Goal: Transaction & Acquisition: Purchase product/service

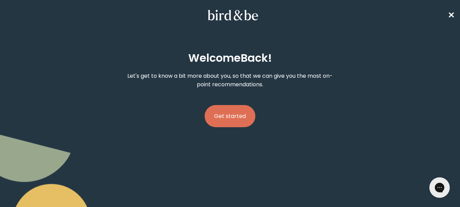
click at [239, 118] on button "Get started" at bounding box center [230, 116] width 51 height 22
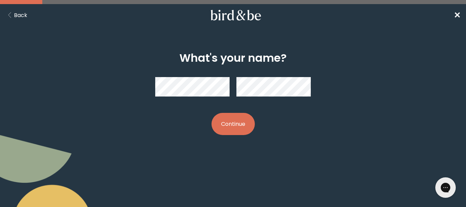
click at [239, 120] on button "Continue" at bounding box center [232, 124] width 43 height 22
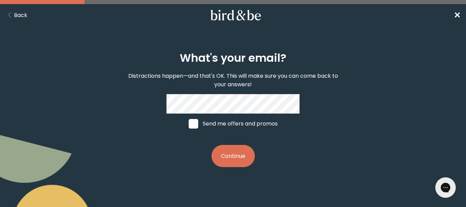
click at [238, 157] on button "Continue" at bounding box center [232, 156] width 43 height 22
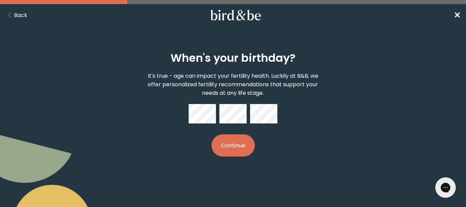
click at [239, 141] on button "Continue" at bounding box center [232, 145] width 43 height 22
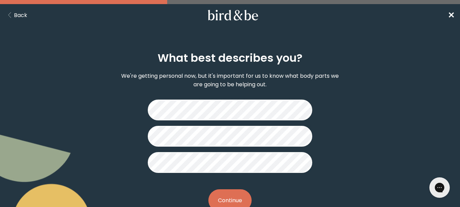
click at [227, 201] on button "Continue" at bounding box center [230, 200] width 43 height 22
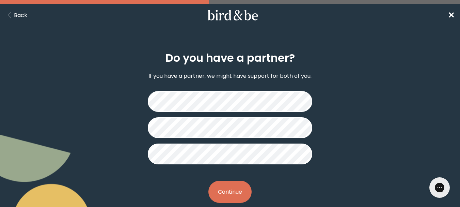
click at [238, 189] on button "Continue" at bounding box center [230, 192] width 43 height 22
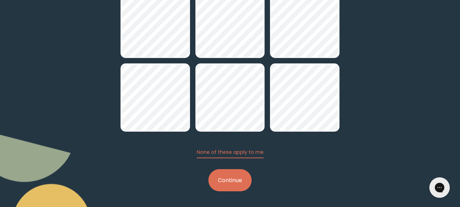
scroll to position [96, 0]
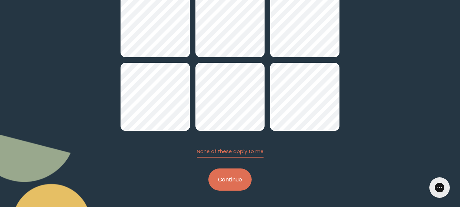
click at [238, 173] on button "Continue" at bounding box center [230, 179] width 43 height 22
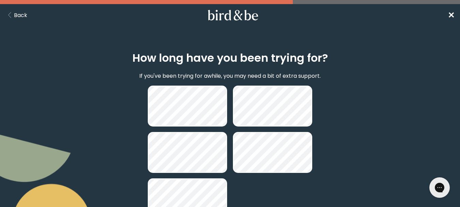
scroll to position [34, 0]
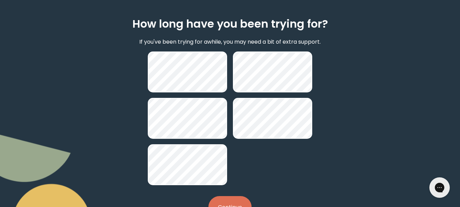
click at [221, 204] on button "Continue" at bounding box center [230, 207] width 43 height 22
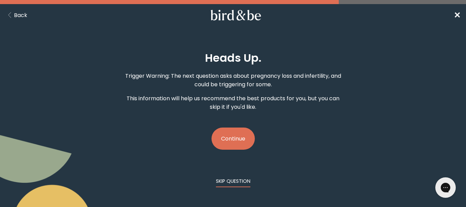
click at [237, 187] on button "SKIP QUESTION" at bounding box center [233, 183] width 34 height 10
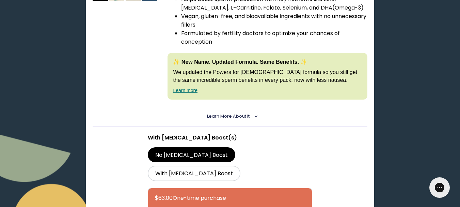
scroll to position [239, 0]
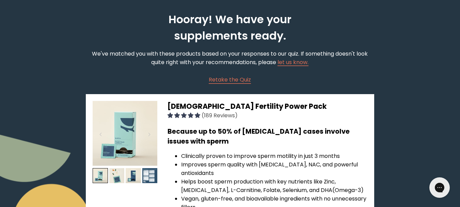
scroll to position [0, 0]
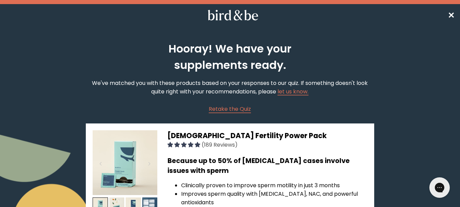
click at [451, 15] on span "✕" at bounding box center [451, 15] width 7 height 11
